Goal: Check status: Check status

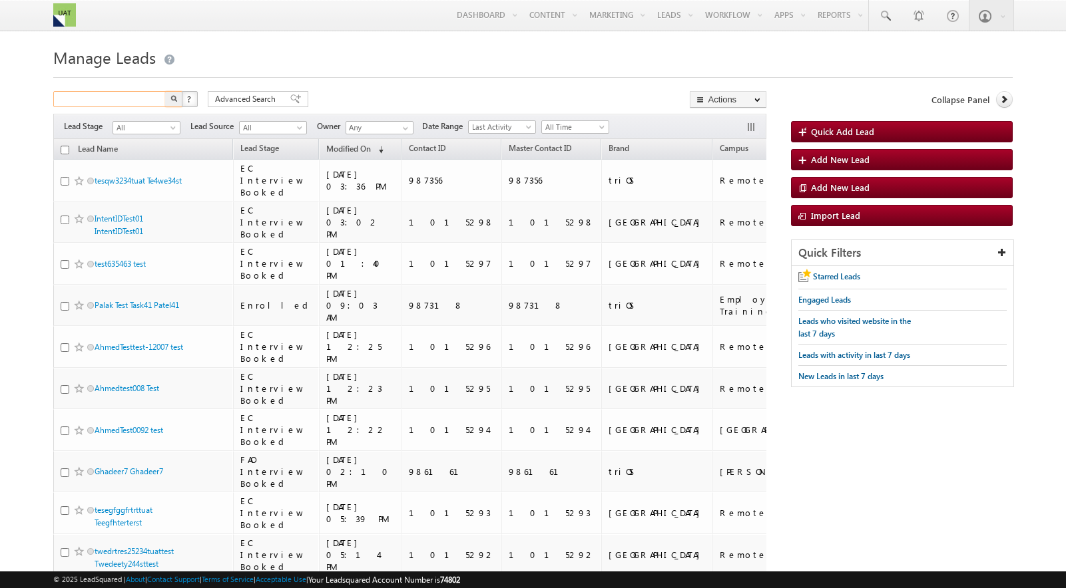
click at [126, 98] on input "text" at bounding box center [110, 99] width 114 height 16
paste input "948764"
type input "948764"
click at [165, 91] on button "button" at bounding box center [173, 99] width 17 height 16
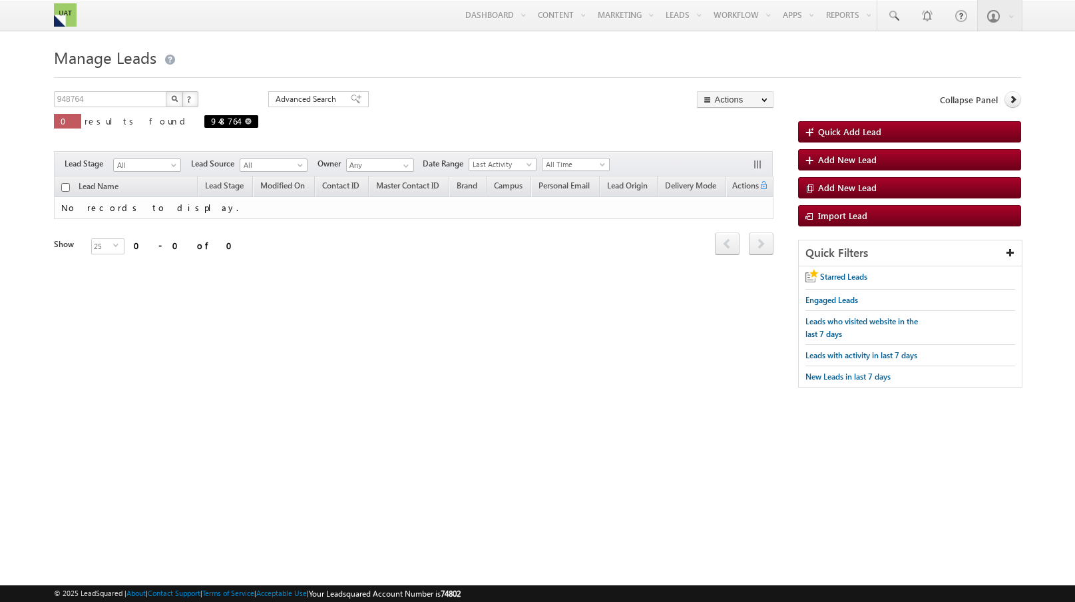
click at [245, 122] on span at bounding box center [248, 121] width 7 height 7
type input "Search Leads"
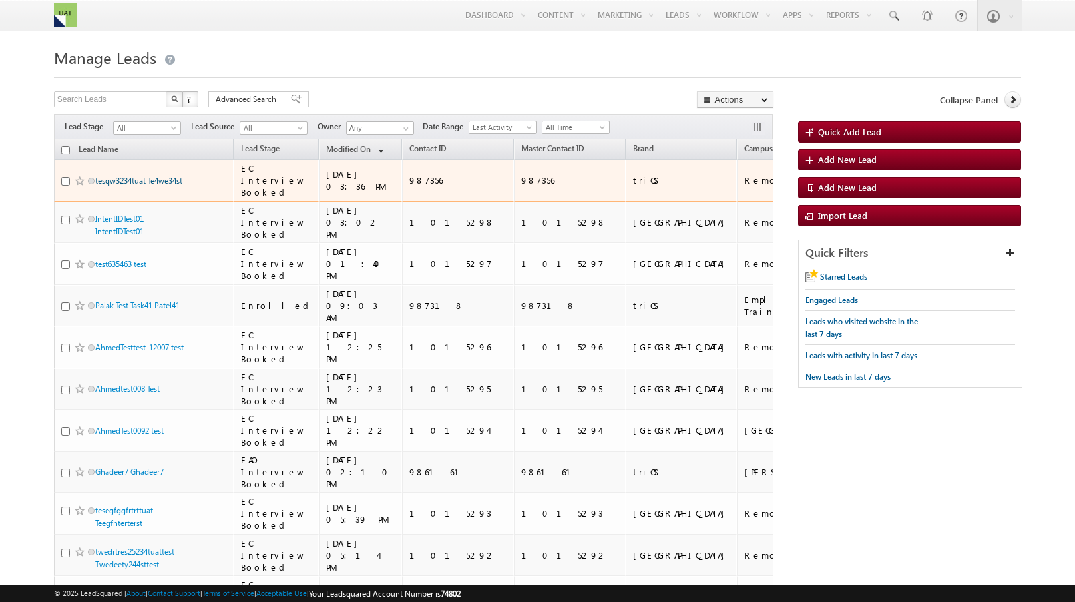
click at [120, 186] on link "tesqw3234tuat Te4we34st" at bounding box center [138, 181] width 87 height 10
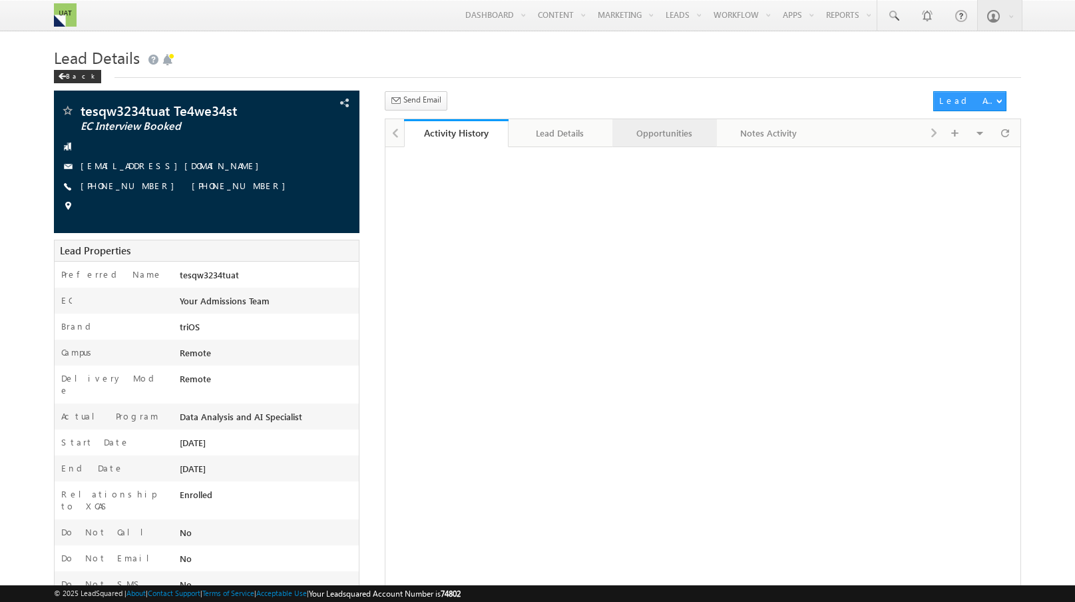
click at [656, 134] on div "Opportunities" at bounding box center [664, 133] width 82 height 16
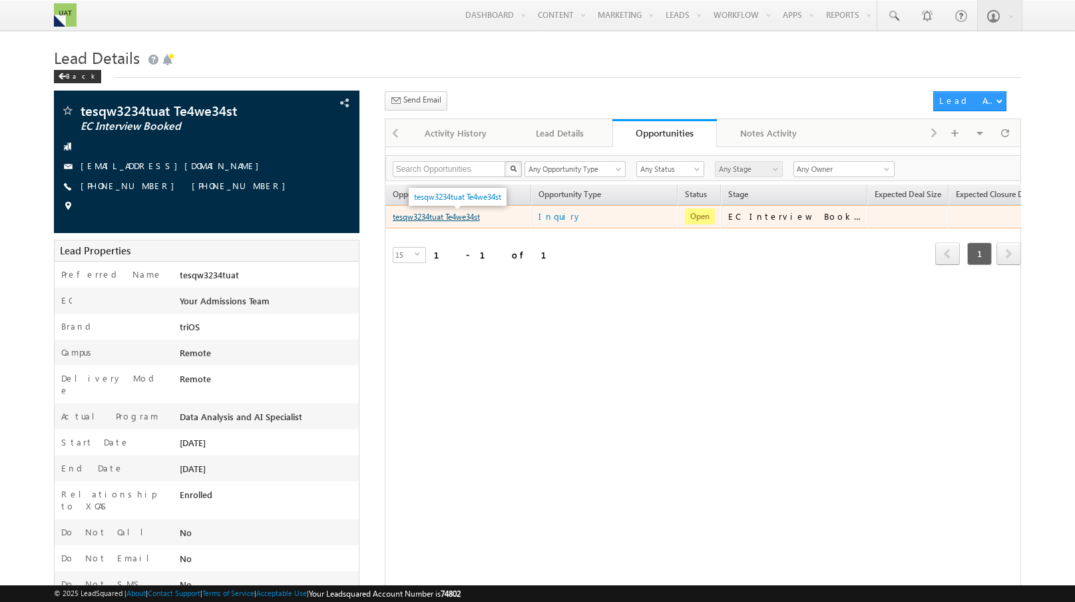
click at [433, 218] on link "tesqw3234tuat Te4we34st" at bounding box center [436, 217] width 87 height 10
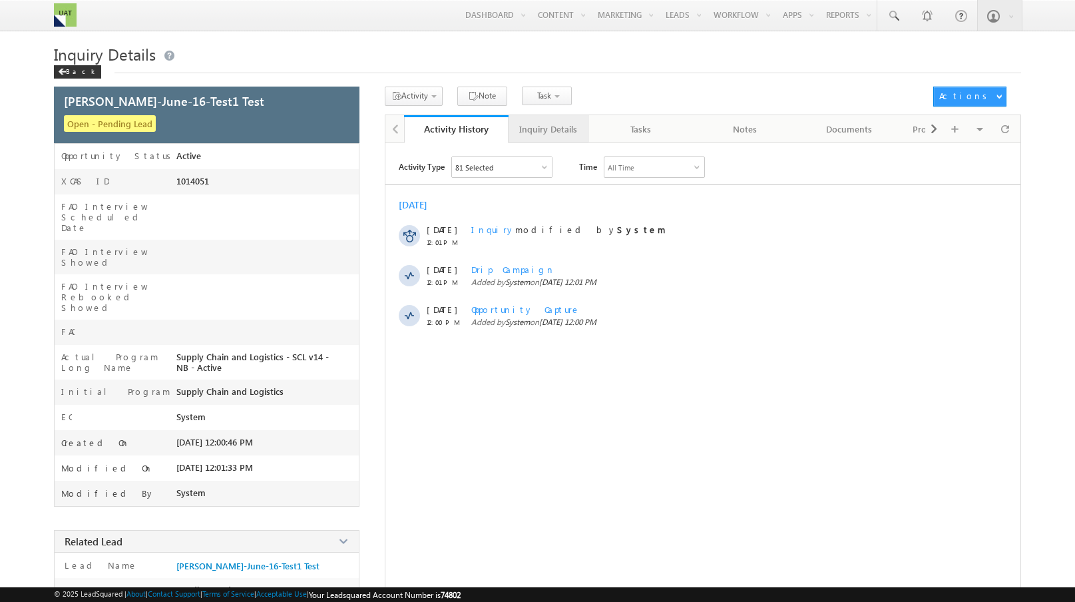
click at [548, 128] on div "Inquiry Details" at bounding box center [548, 129] width 58 height 16
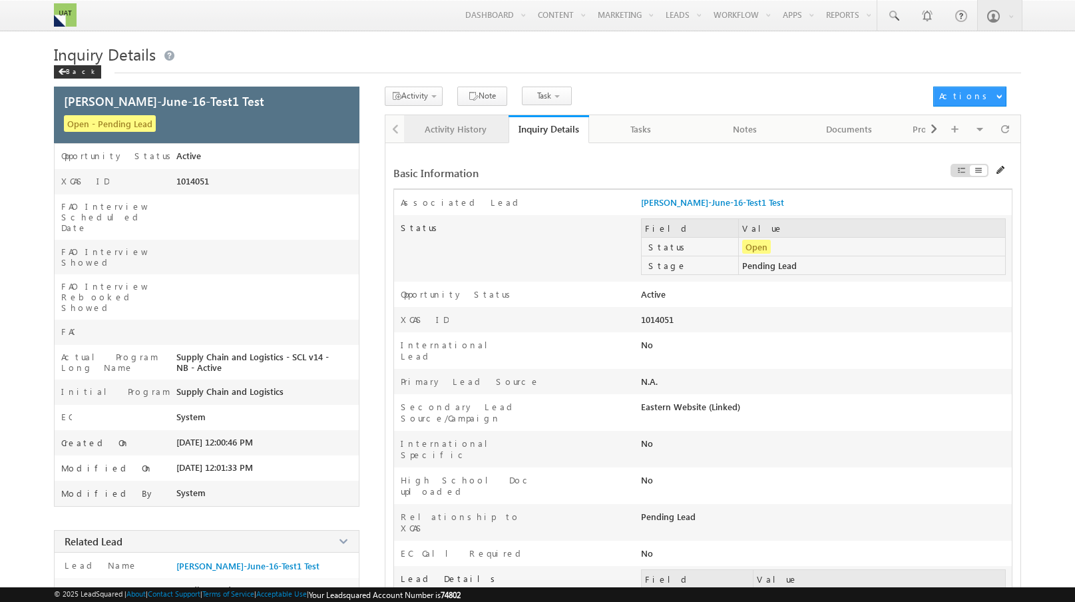
click at [467, 134] on div "Activity History" at bounding box center [456, 129] width 82 height 16
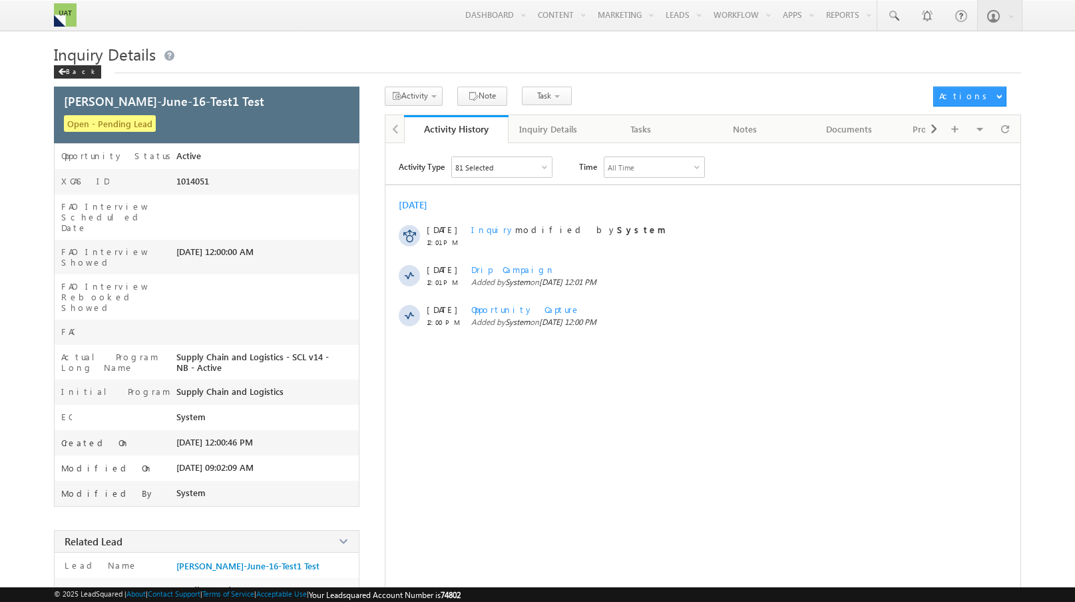
click at [555, 130] on div "Inquiry Details" at bounding box center [548, 129] width 58 height 16
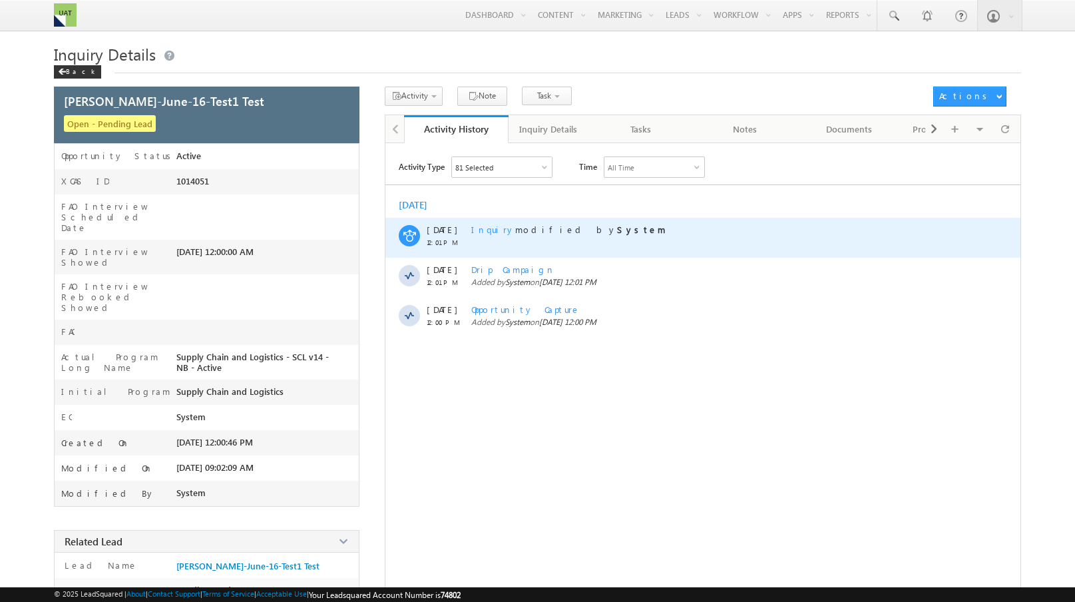
click at [493, 232] on span "Inquiry" at bounding box center [493, 229] width 44 height 11
